Goal: Use online tool/utility: Utilize a website feature to perform a specific function

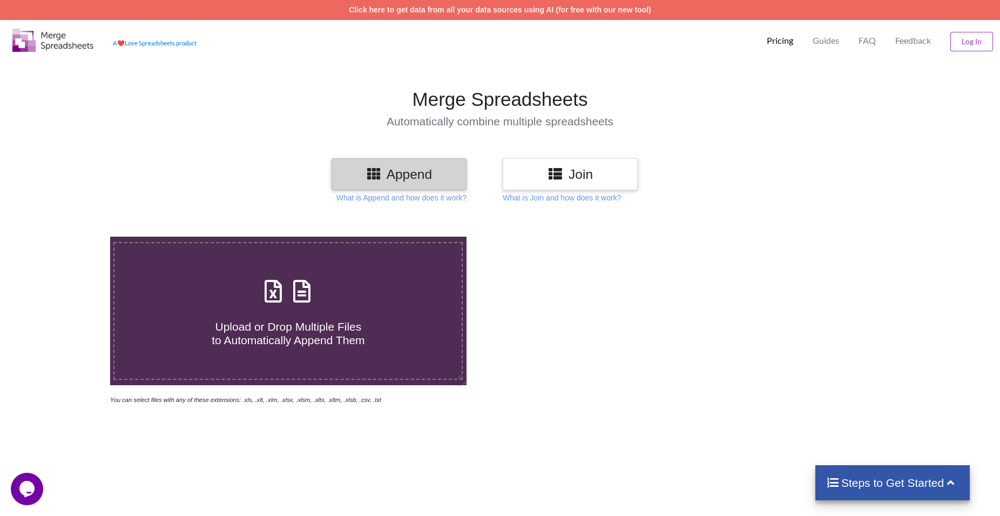
click at [309, 274] on icon at bounding box center [301, 285] width 27 height 23
click at [71, 237] on input "Upload or Drop Multiple Files to Automatically Append Them" at bounding box center [71, 237] width 0 height 0
type input "C:\fakepath\012025_24ACVPB3446Q1Z2_GSTR2B_25092025.xlsx"
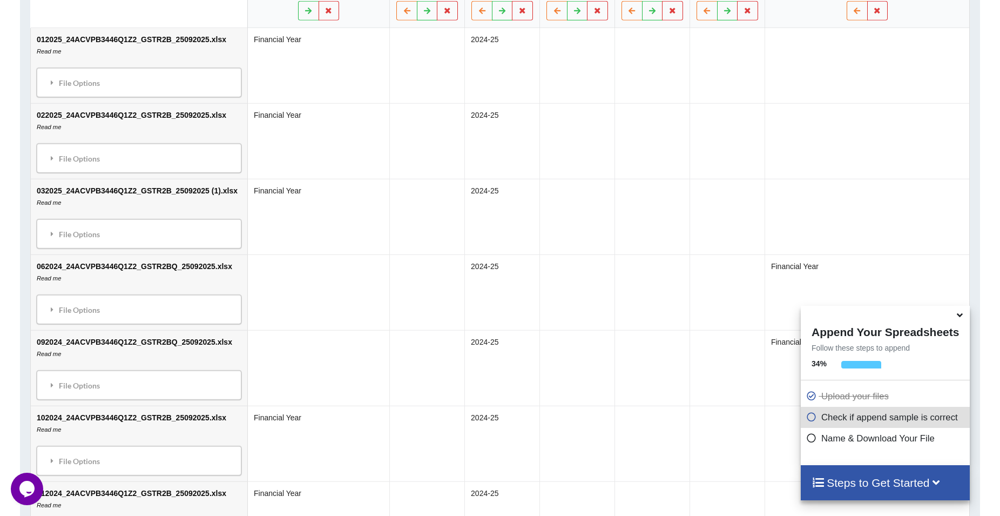
scroll to position [834, 0]
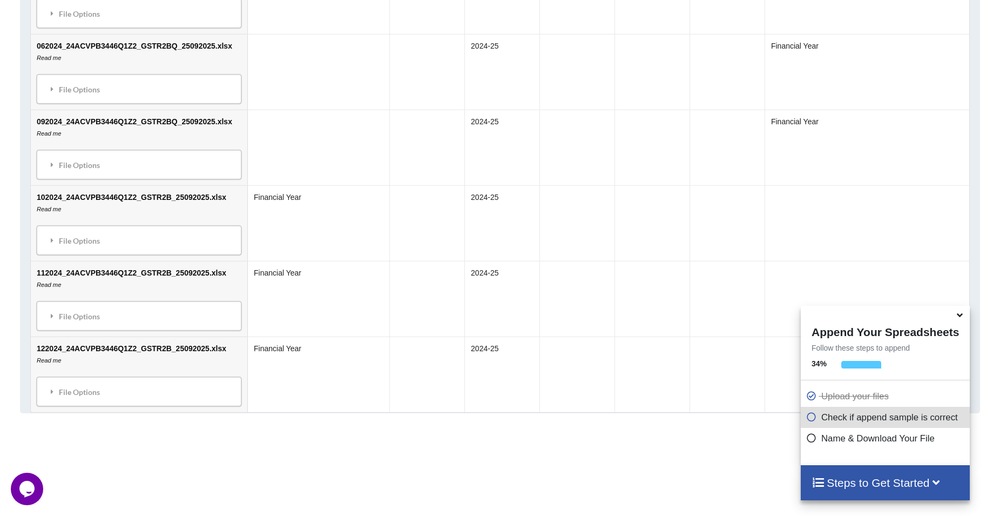
click at [962, 315] on icon at bounding box center [959, 313] width 11 height 10
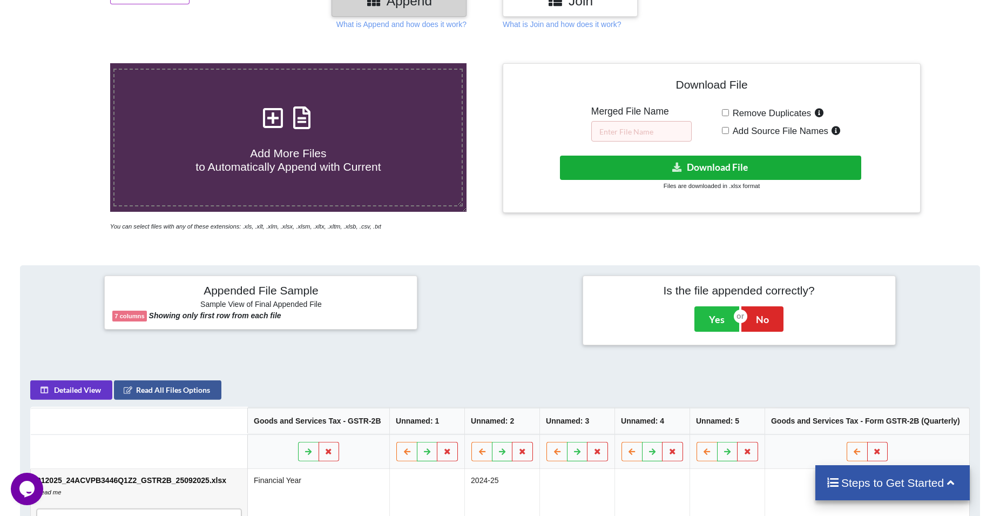
scroll to position [0, 0]
click at [641, 156] on button "Download File" at bounding box center [710, 168] width 301 height 24
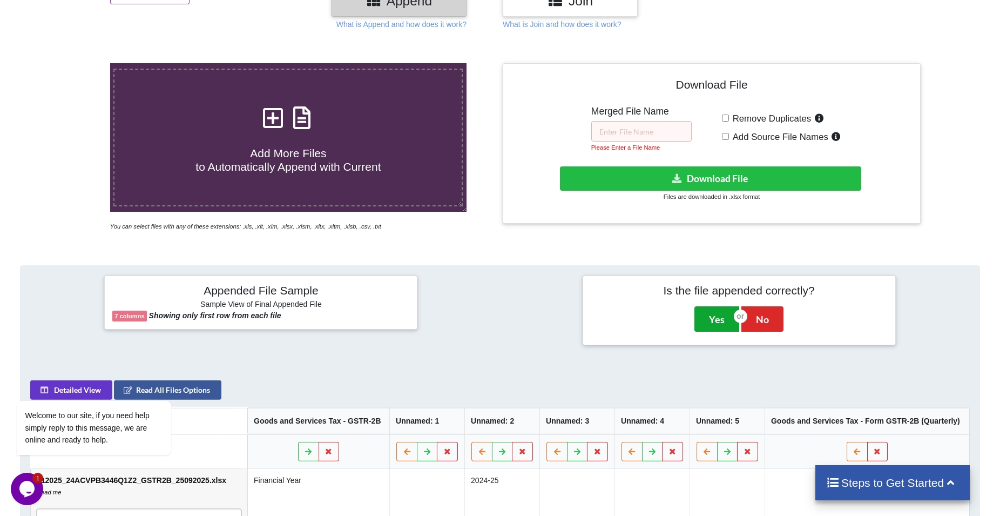
click at [726, 306] on button "Yes" at bounding box center [717, 318] width 45 height 25
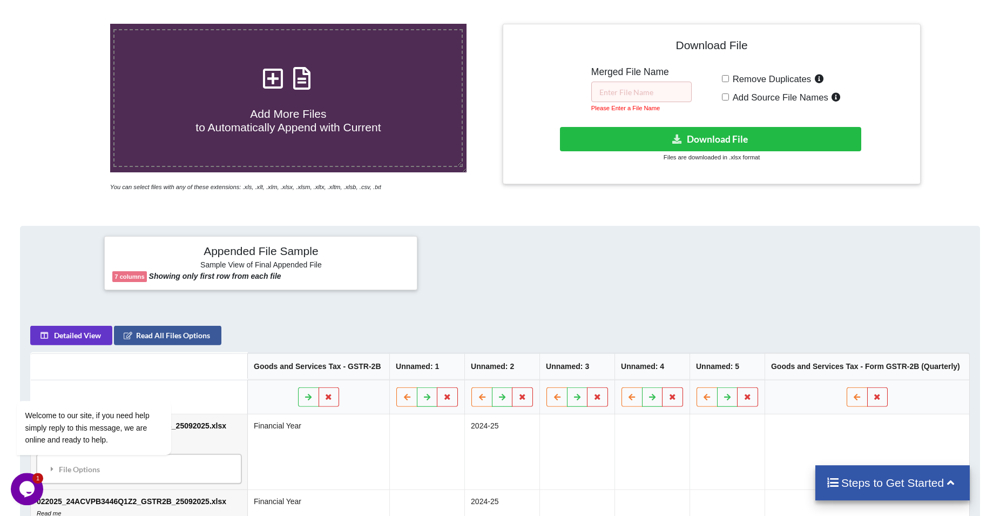
scroll to position [214, 0]
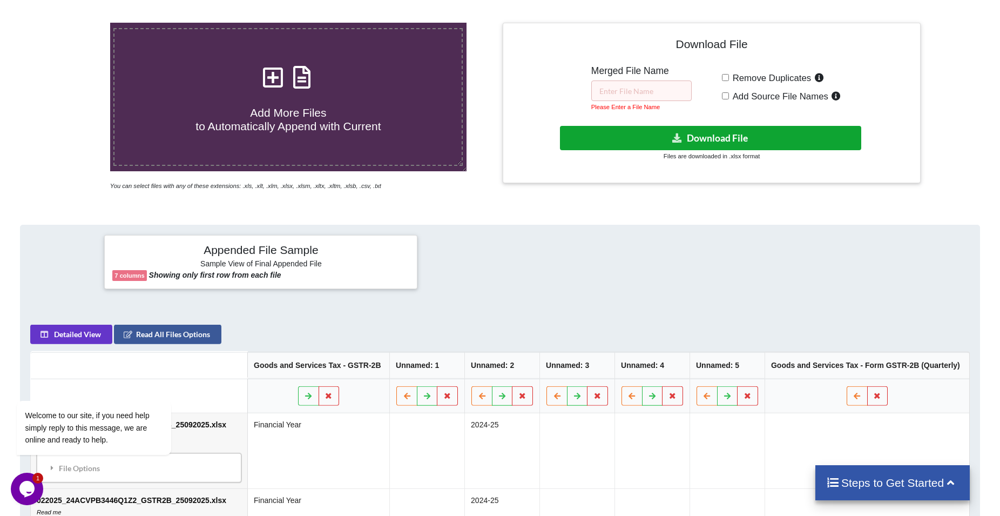
click at [680, 133] on icon at bounding box center [676, 137] width 11 height 8
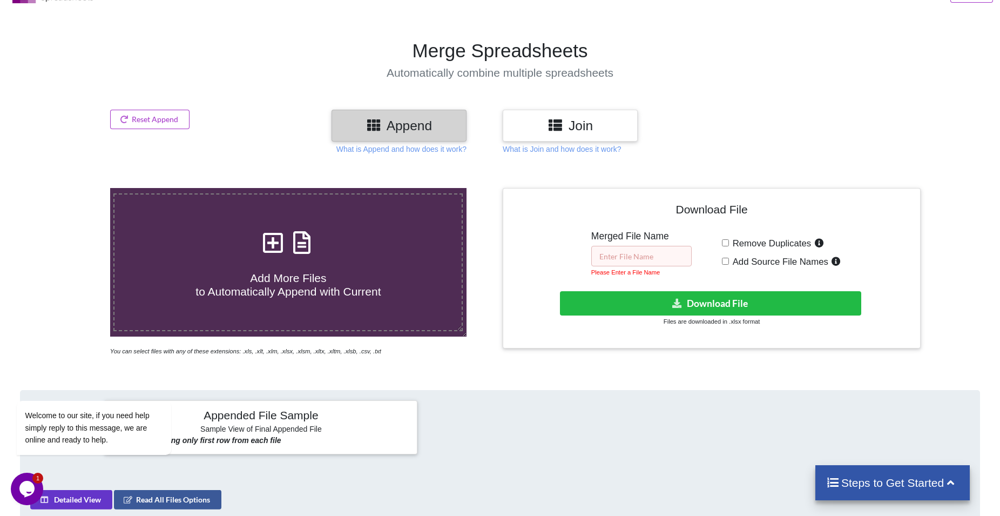
click at [613, 246] on input "text" at bounding box center [641, 256] width 100 height 21
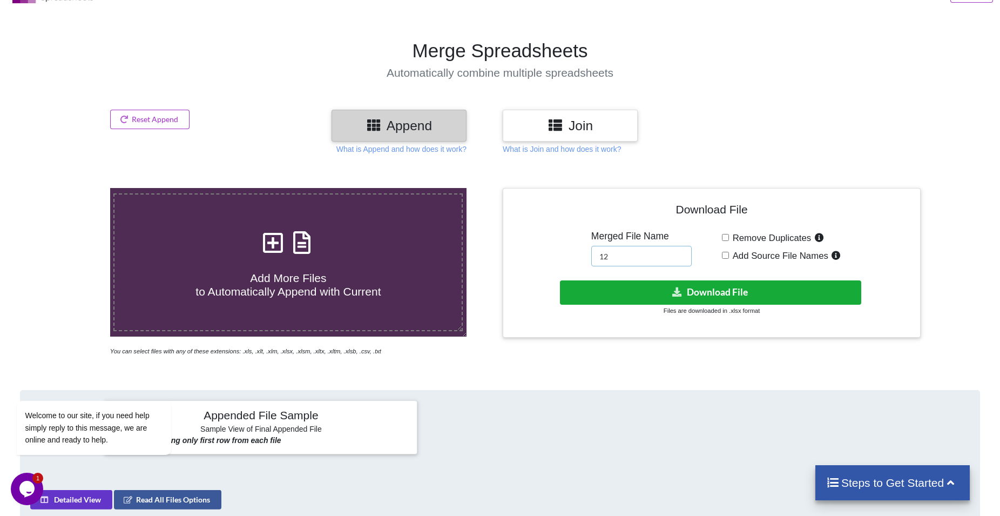
type input "12"
click at [642, 280] on button "Download File" at bounding box center [710, 292] width 301 height 24
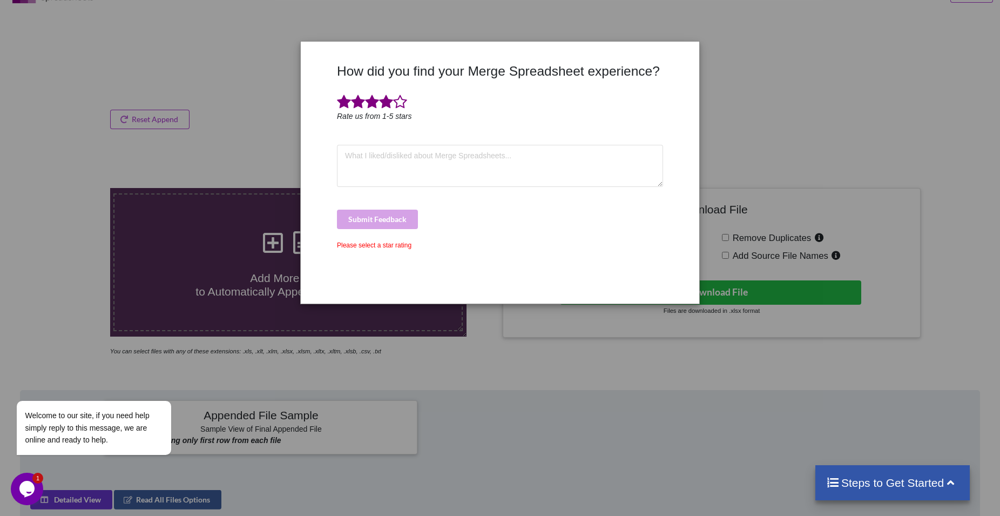
click at [392, 101] on span at bounding box center [386, 102] width 14 height 15
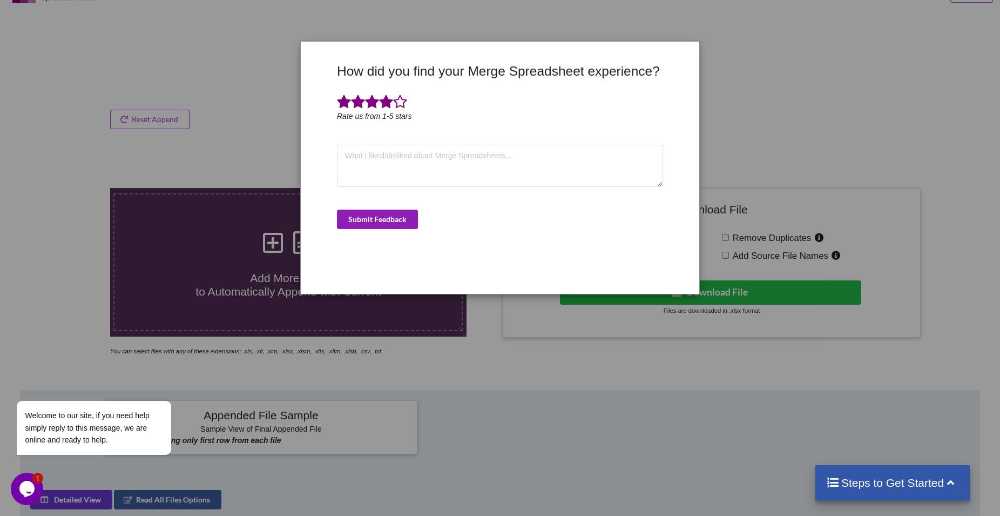
click at [382, 214] on button "Submit Feedback" at bounding box center [377, 219] width 81 height 19
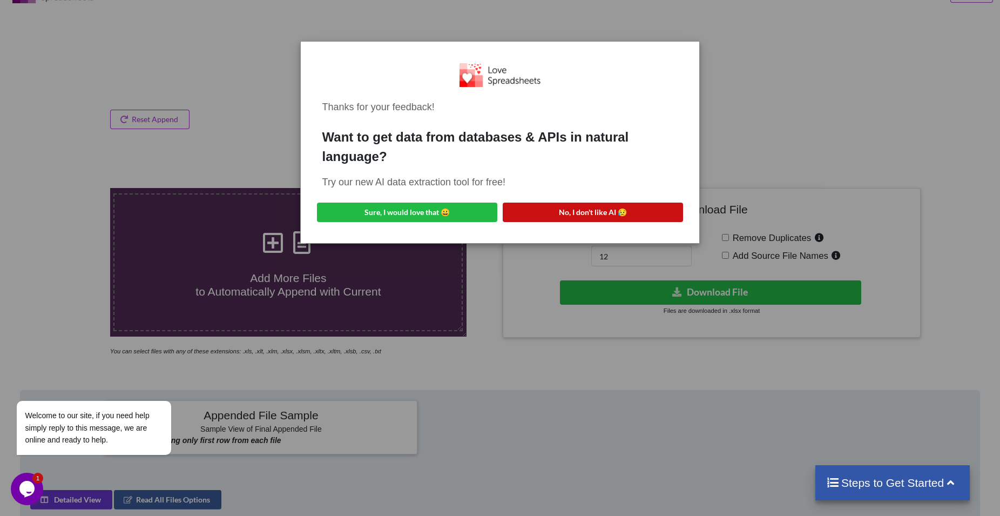
click at [597, 212] on button "No, I don't like AI 😥" at bounding box center [593, 212] width 180 height 19
